Goal: Task Accomplishment & Management: Use online tool/utility

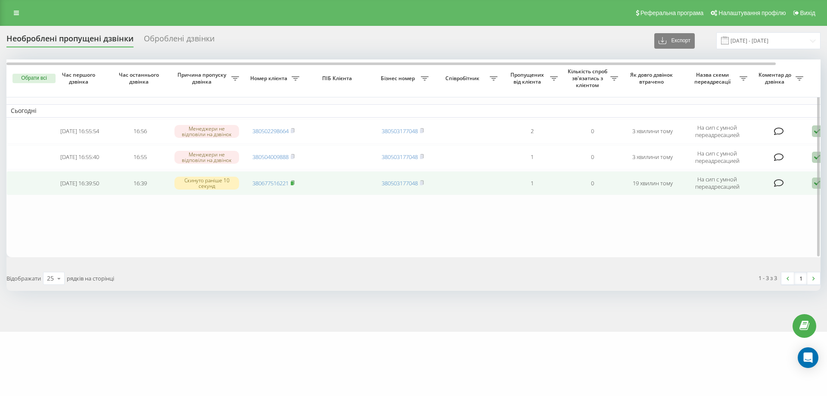
click at [295, 182] on icon at bounding box center [293, 182] width 4 height 5
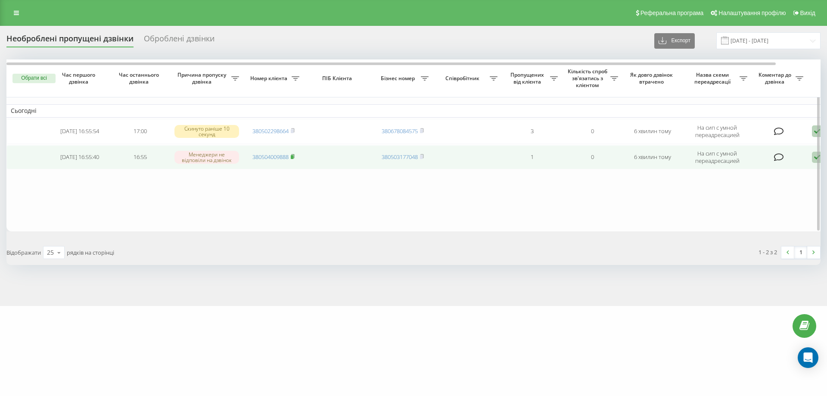
click at [295, 157] on icon at bounding box center [293, 156] width 4 height 5
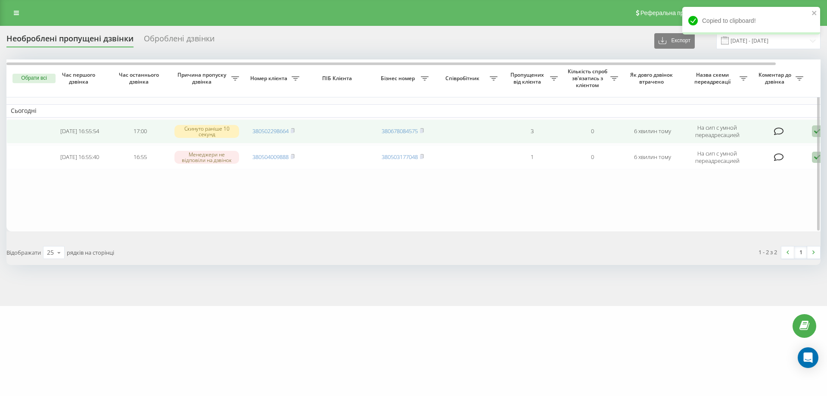
click at [296, 133] on td "380502298664" at bounding box center [273, 131] width 60 height 24
click at [293, 130] on rect at bounding box center [292, 131] width 3 height 4
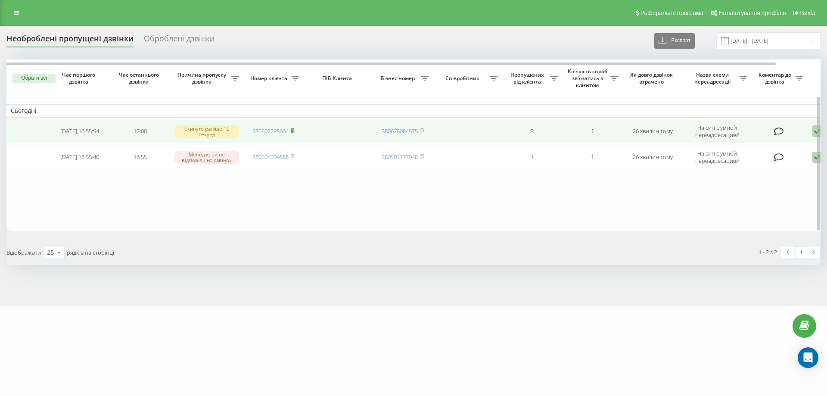
click at [293, 131] on rect at bounding box center [292, 131] width 3 height 4
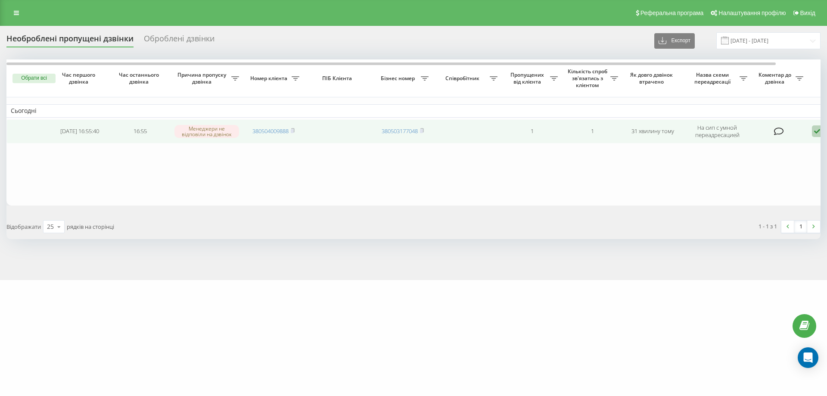
click at [293, 132] on rect at bounding box center [292, 131] width 3 height 4
